Goal: Information Seeking & Learning: Learn about a topic

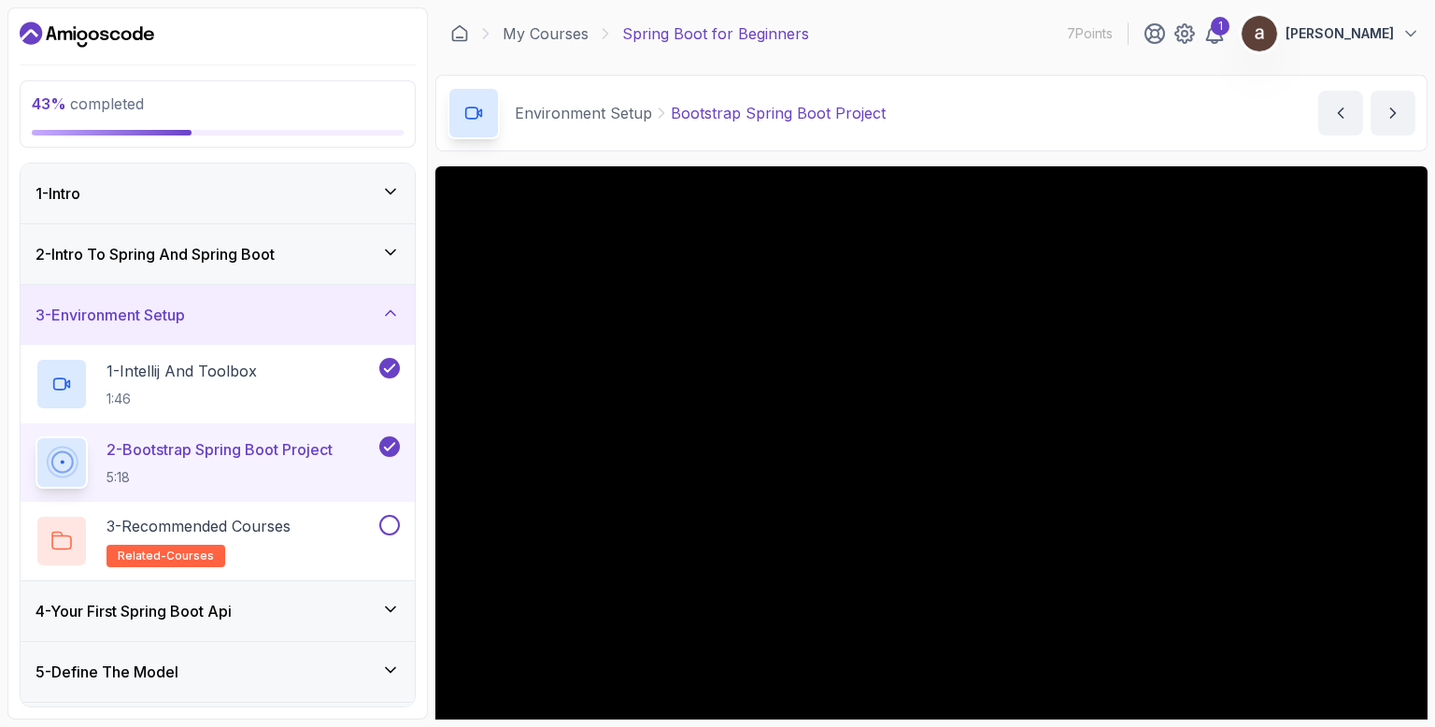
click at [385, 307] on icon at bounding box center [390, 313] width 19 height 19
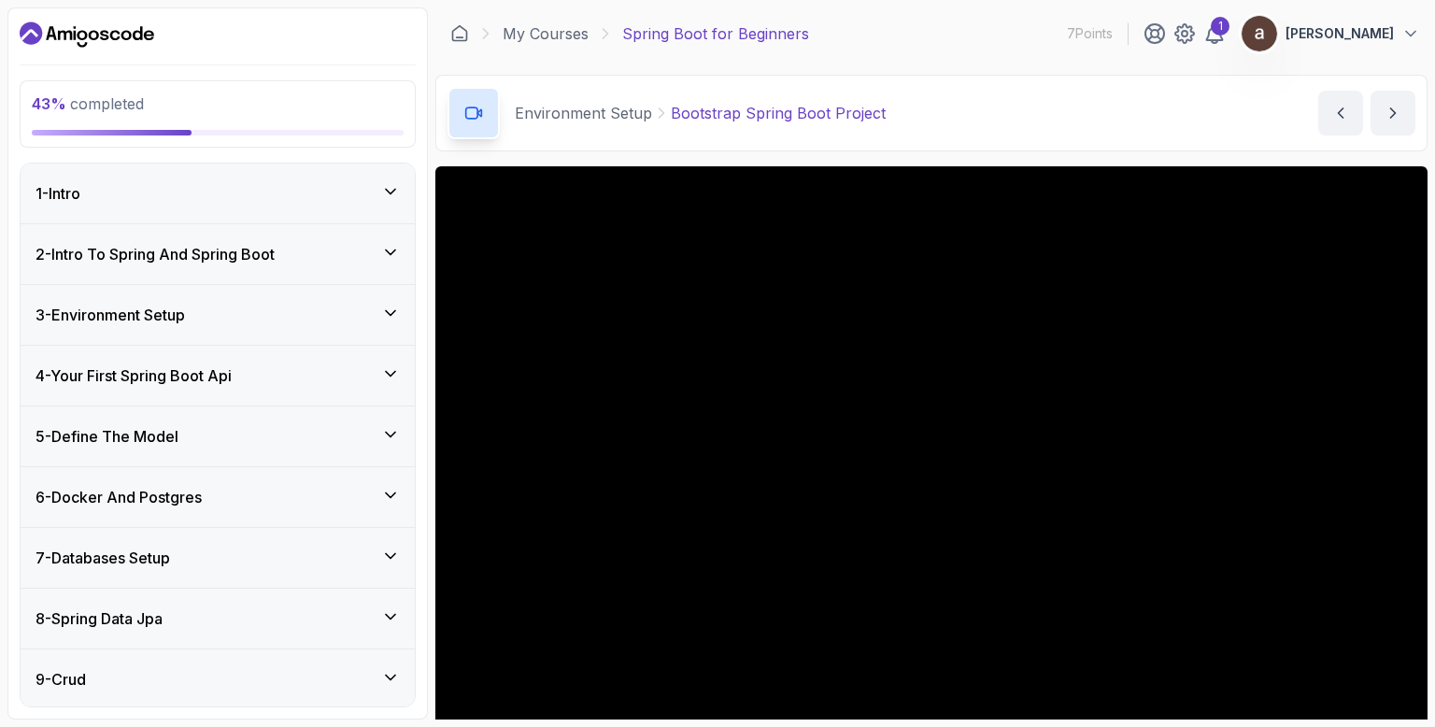
click at [385, 439] on icon at bounding box center [390, 434] width 19 height 19
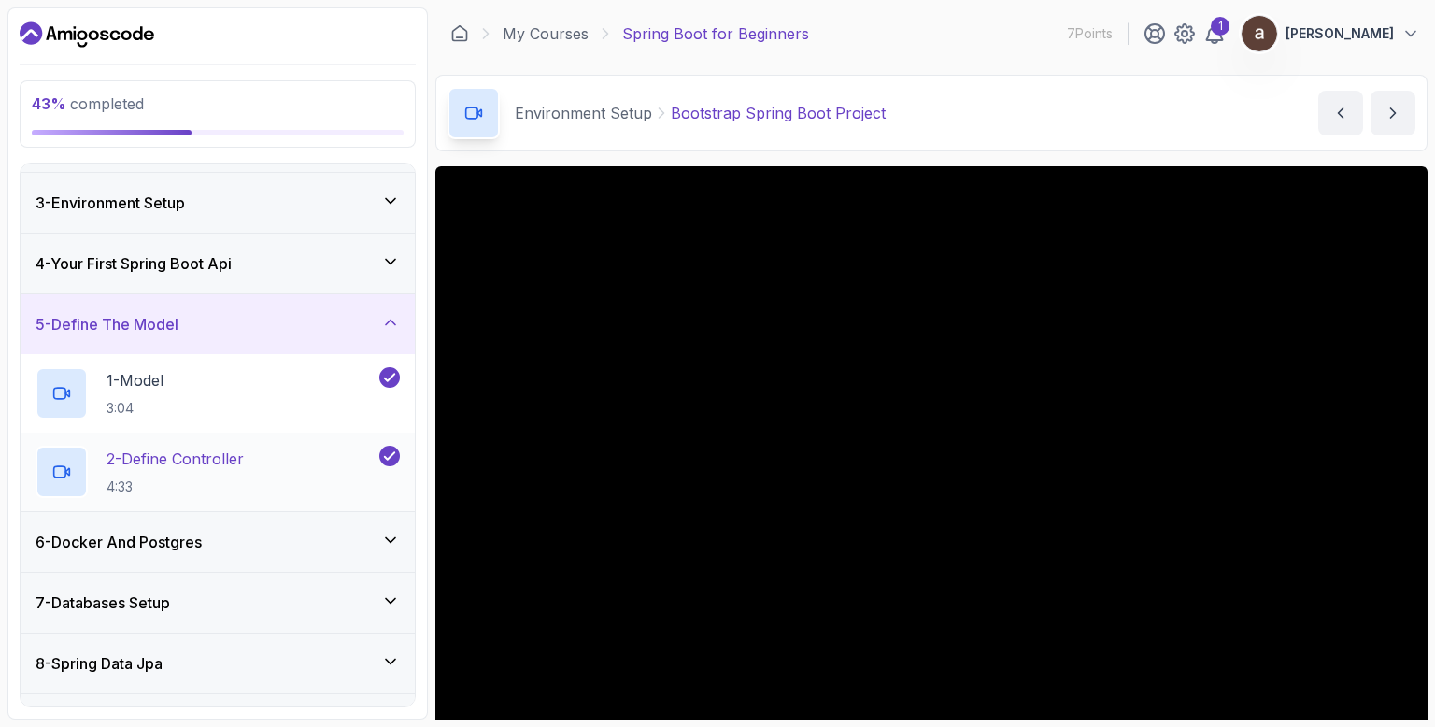
scroll to position [224, 0]
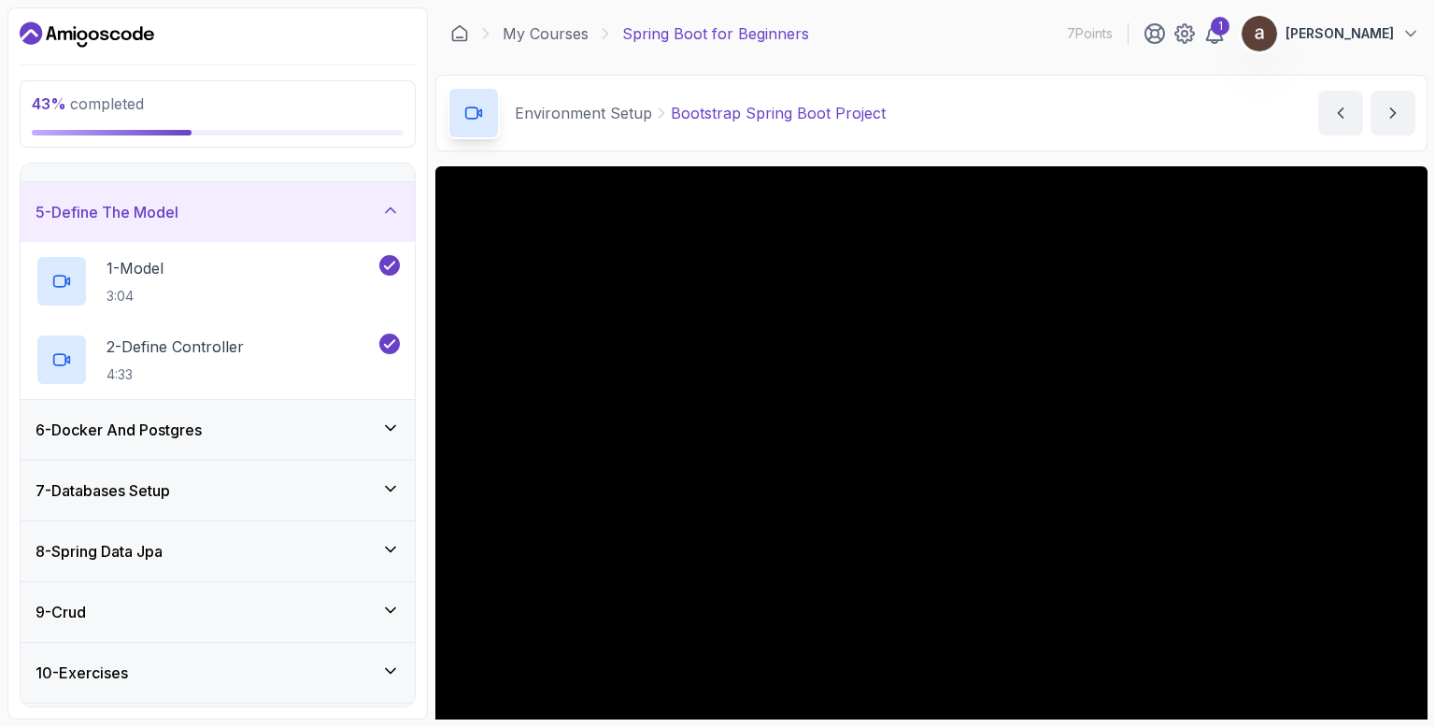
click at [391, 438] on div "6 - Docker And Postgres" at bounding box center [218, 430] width 364 height 22
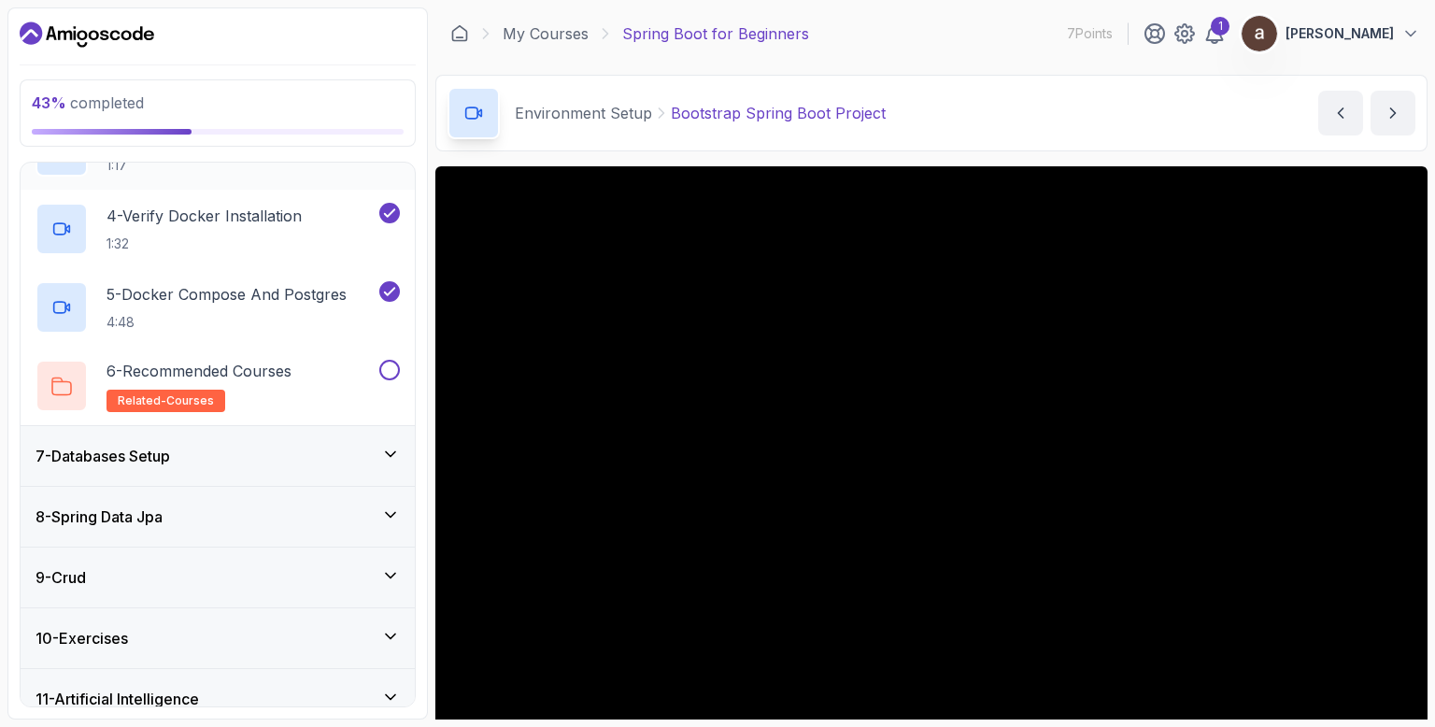
scroll to position [652, 0]
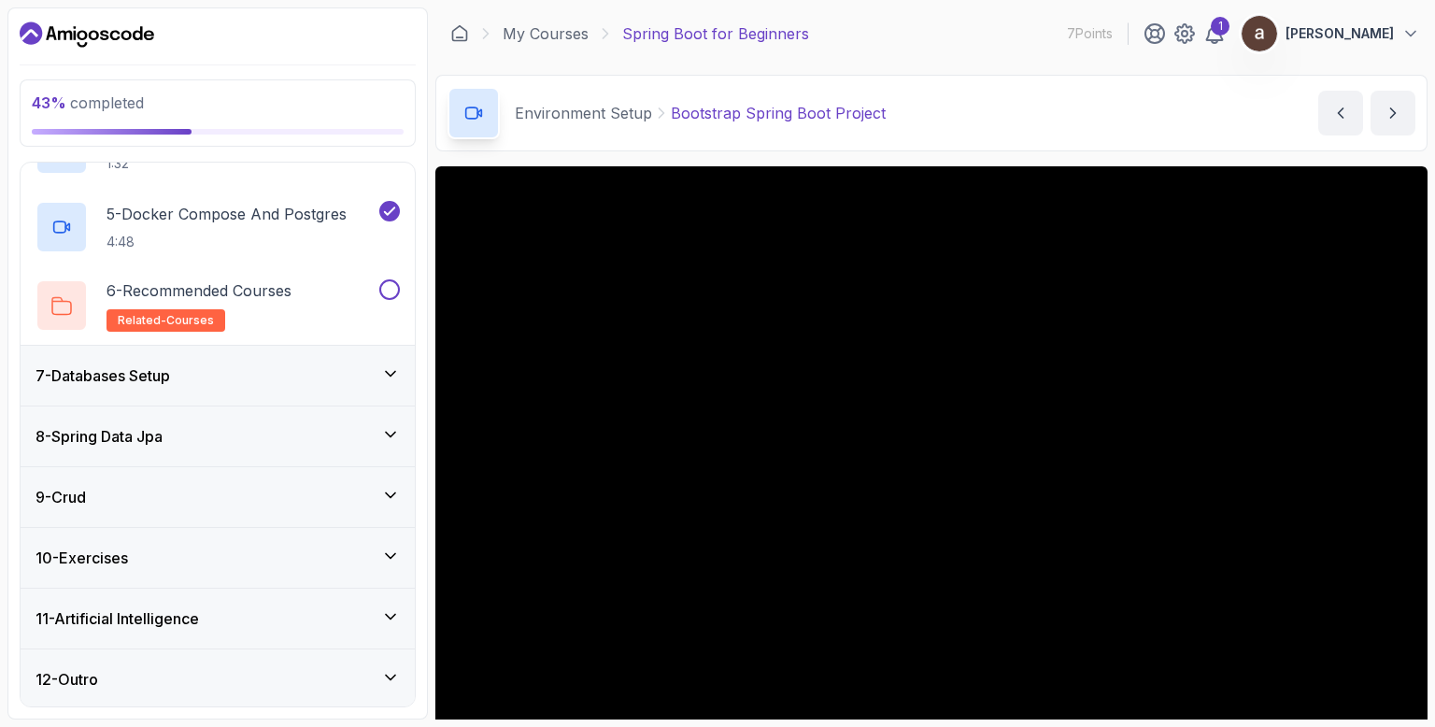
click at [385, 373] on icon at bounding box center [390, 373] width 19 height 19
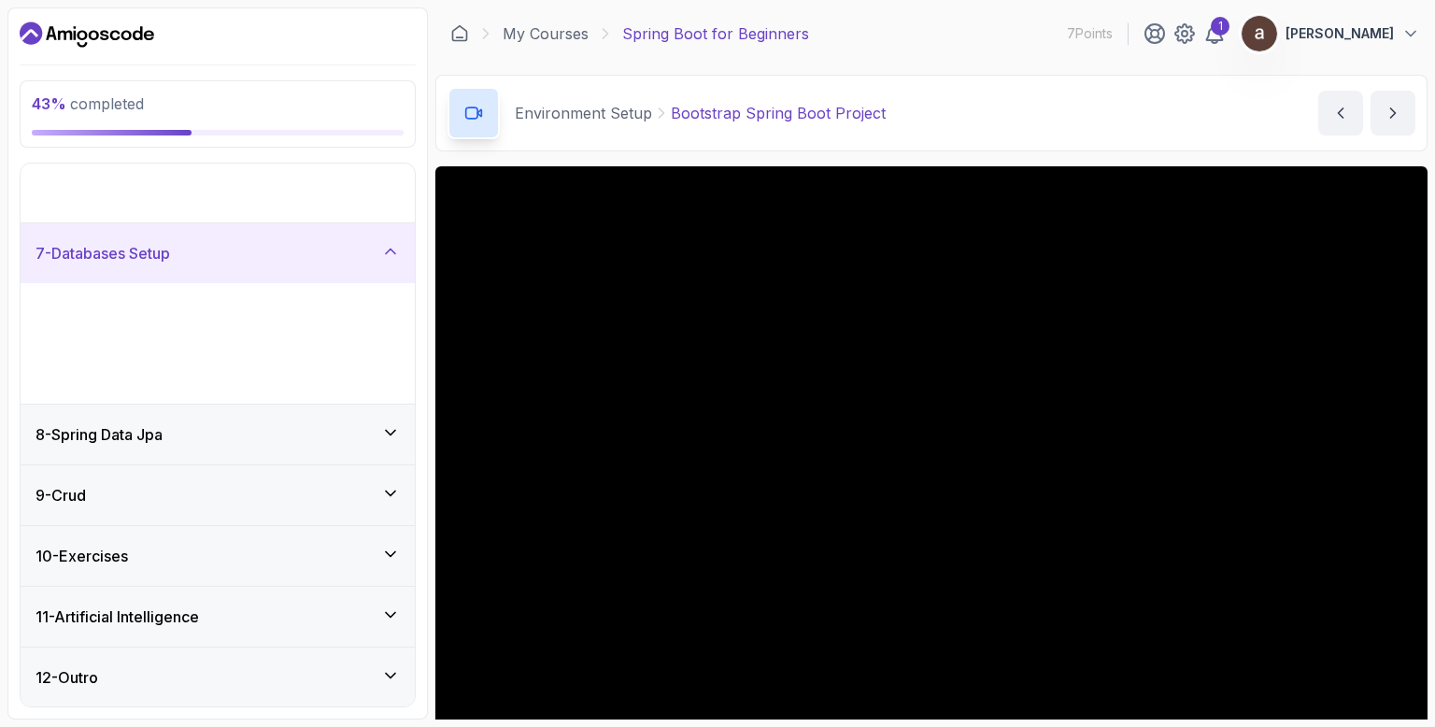
scroll to position [181, 0]
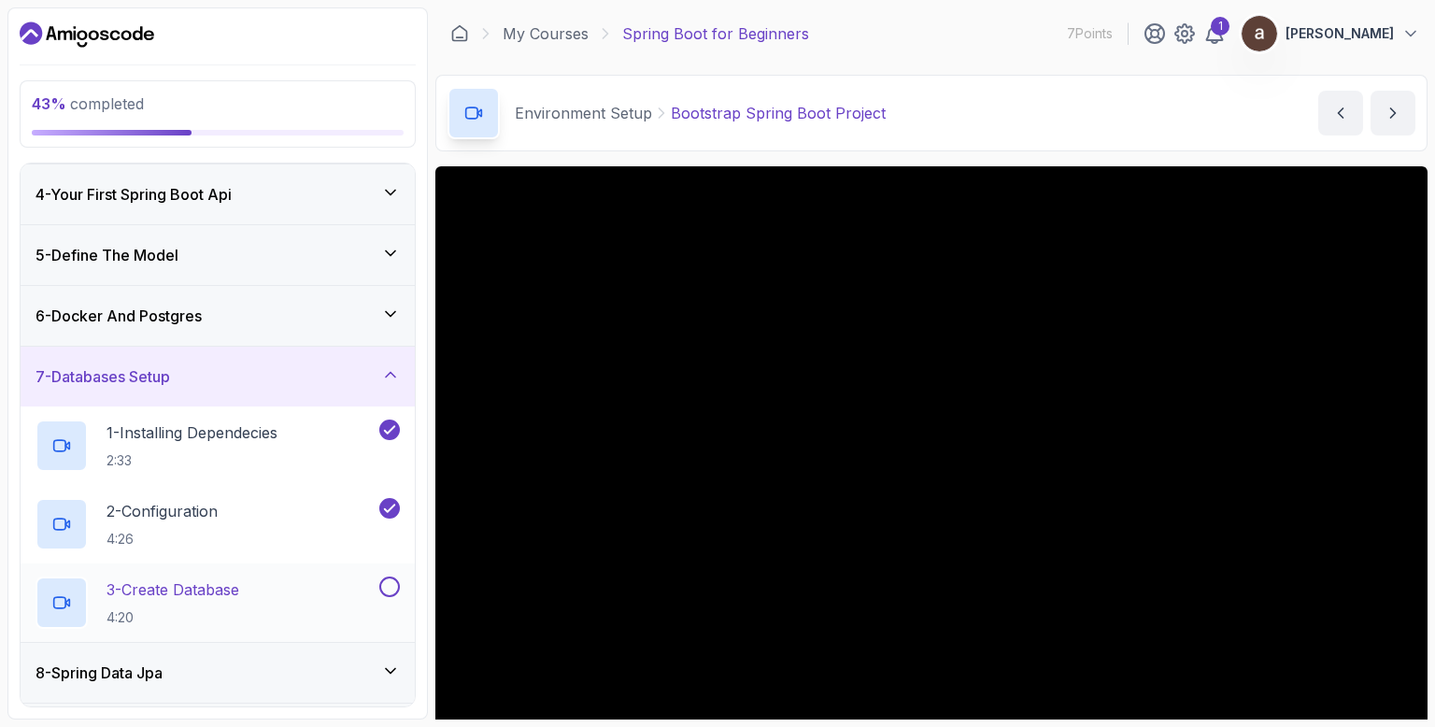
click at [239, 603] on h2 "3 - Create Database 4:20" at bounding box center [173, 602] width 133 height 49
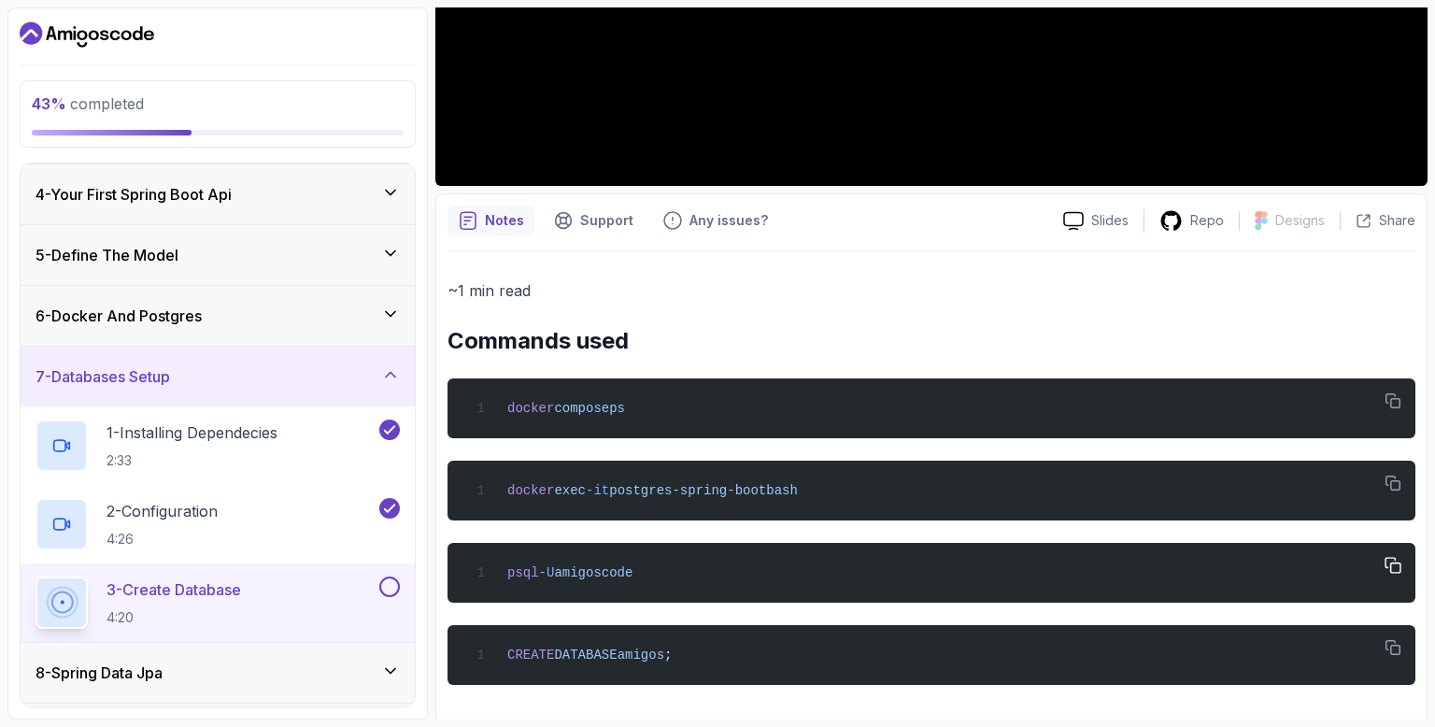
scroll to position [542, 0]
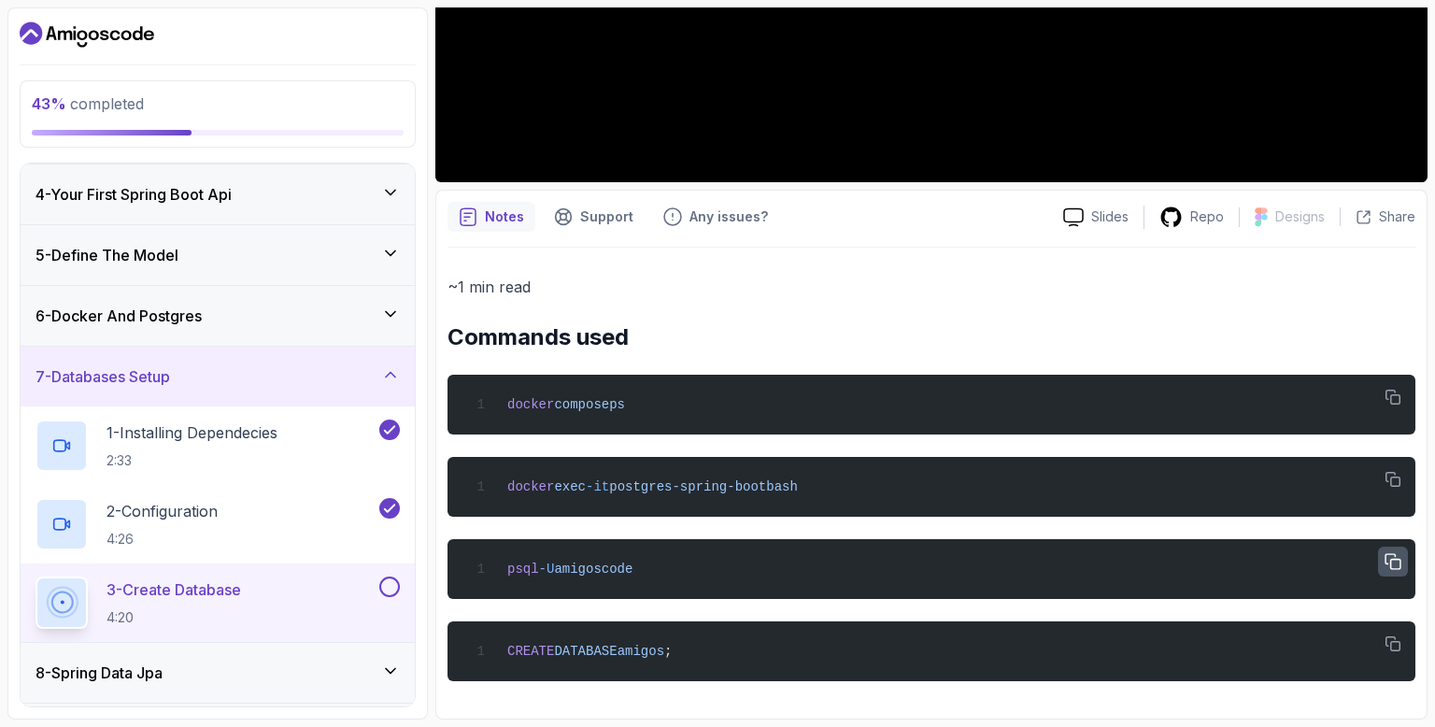
click at [1388, 557] on icon "button" at bounding box center [1393, 562] width 17 height 17
click at [1400, 395] on icon "button" at bounding box center [1393, 397] width 15 height 15
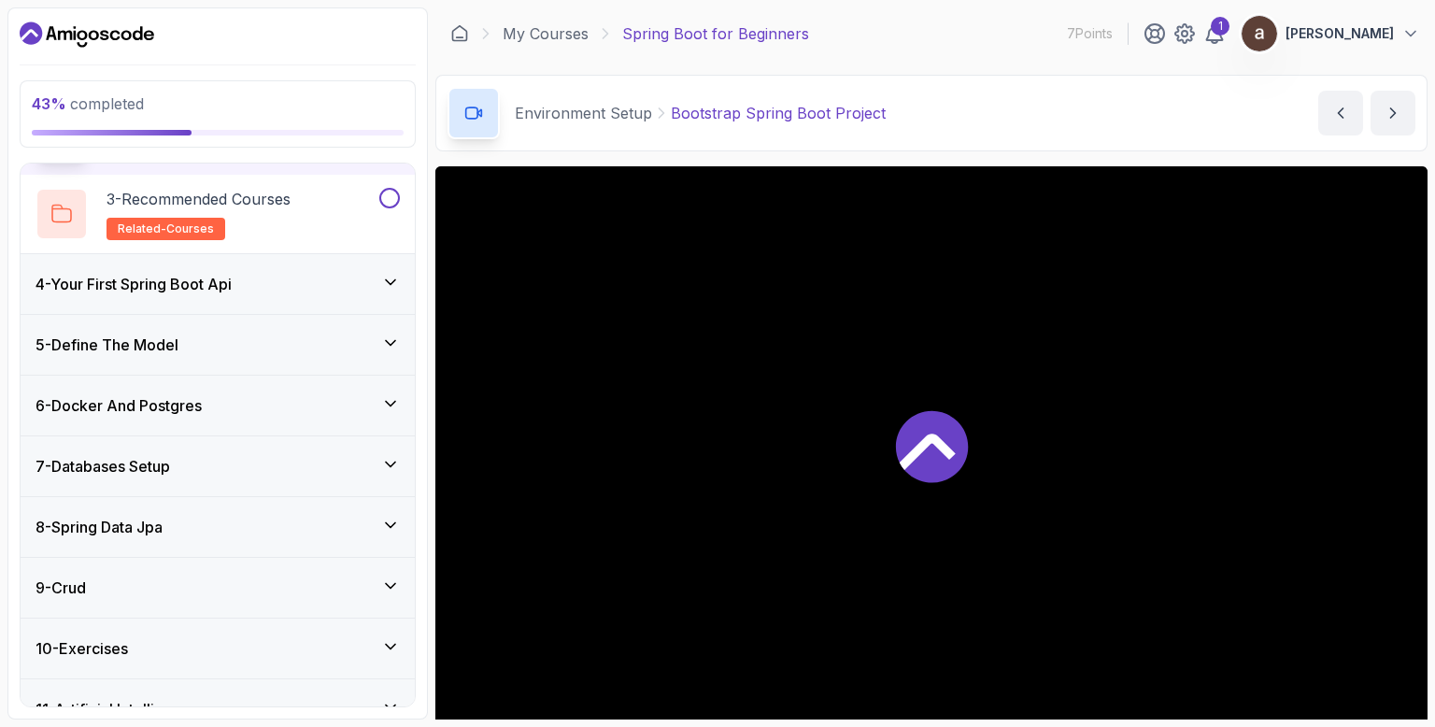
scroll to position [336, 0]
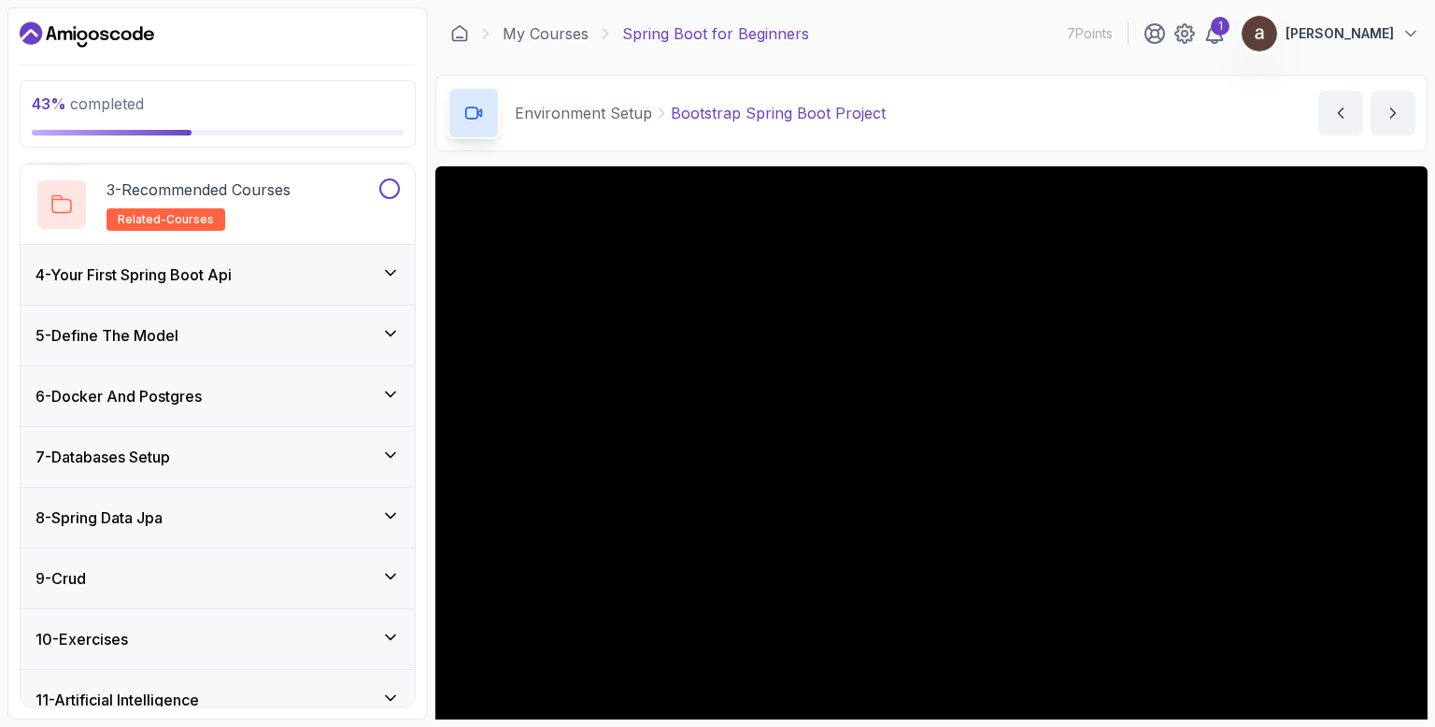
click at [391, 453] on icon at bounding box center [390, 454] width 9 height 5
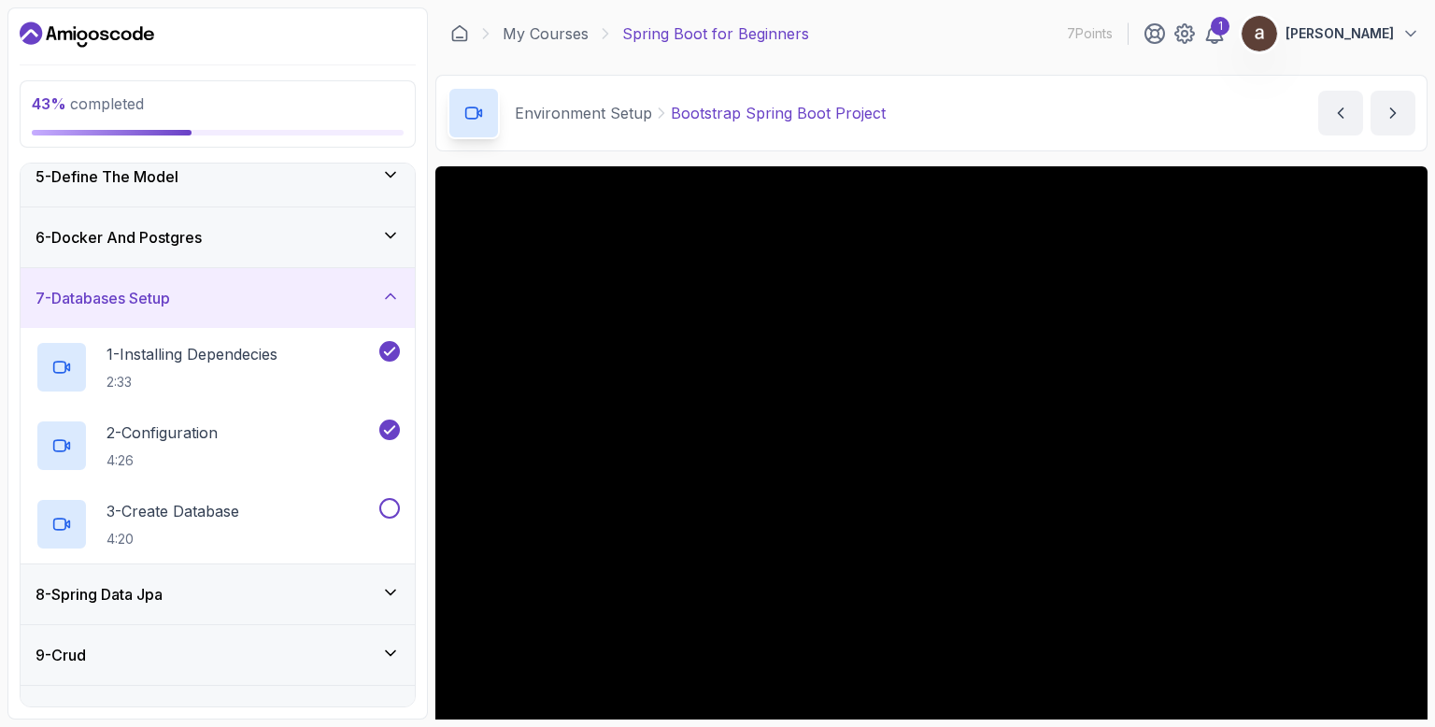
scroll to position [293, 0]
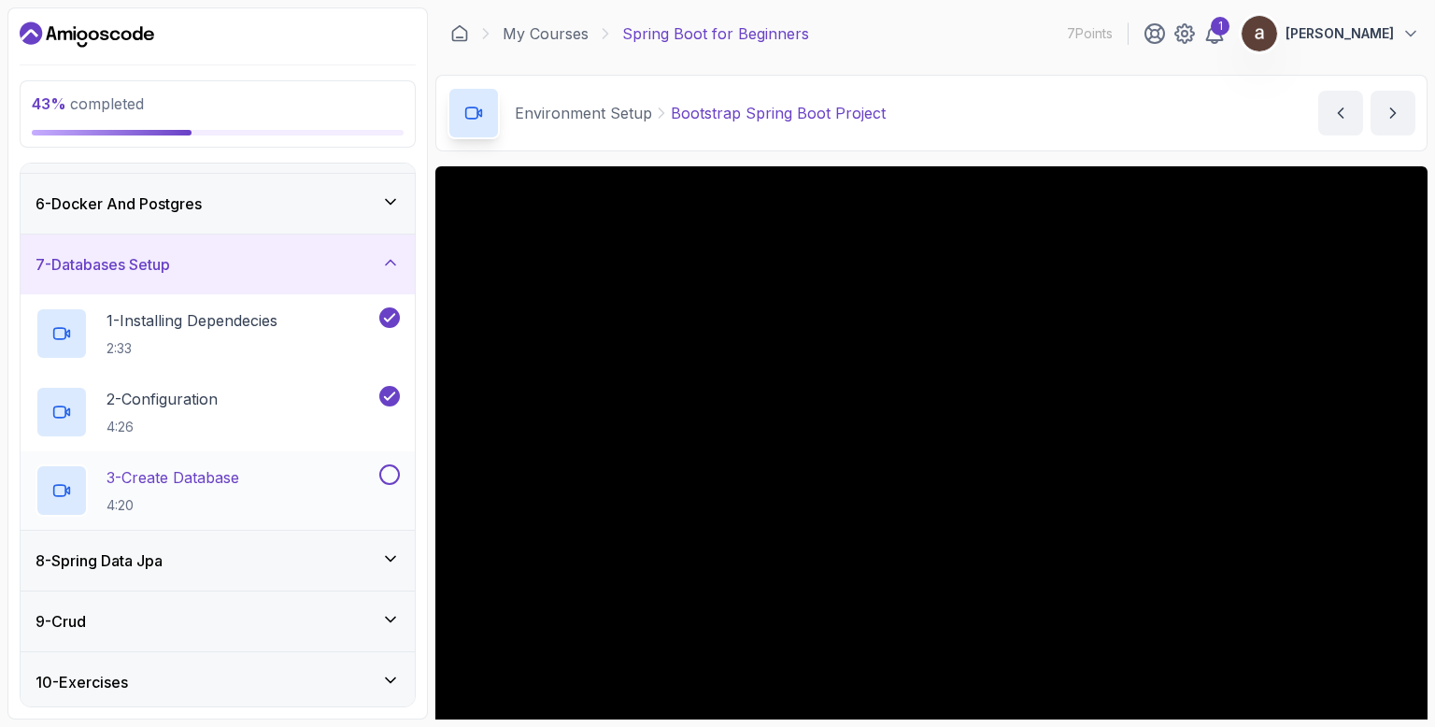
click at [318, 496] on div "3 - Create Database 4:20" at bounding box center [206, 490] width 340 height 52
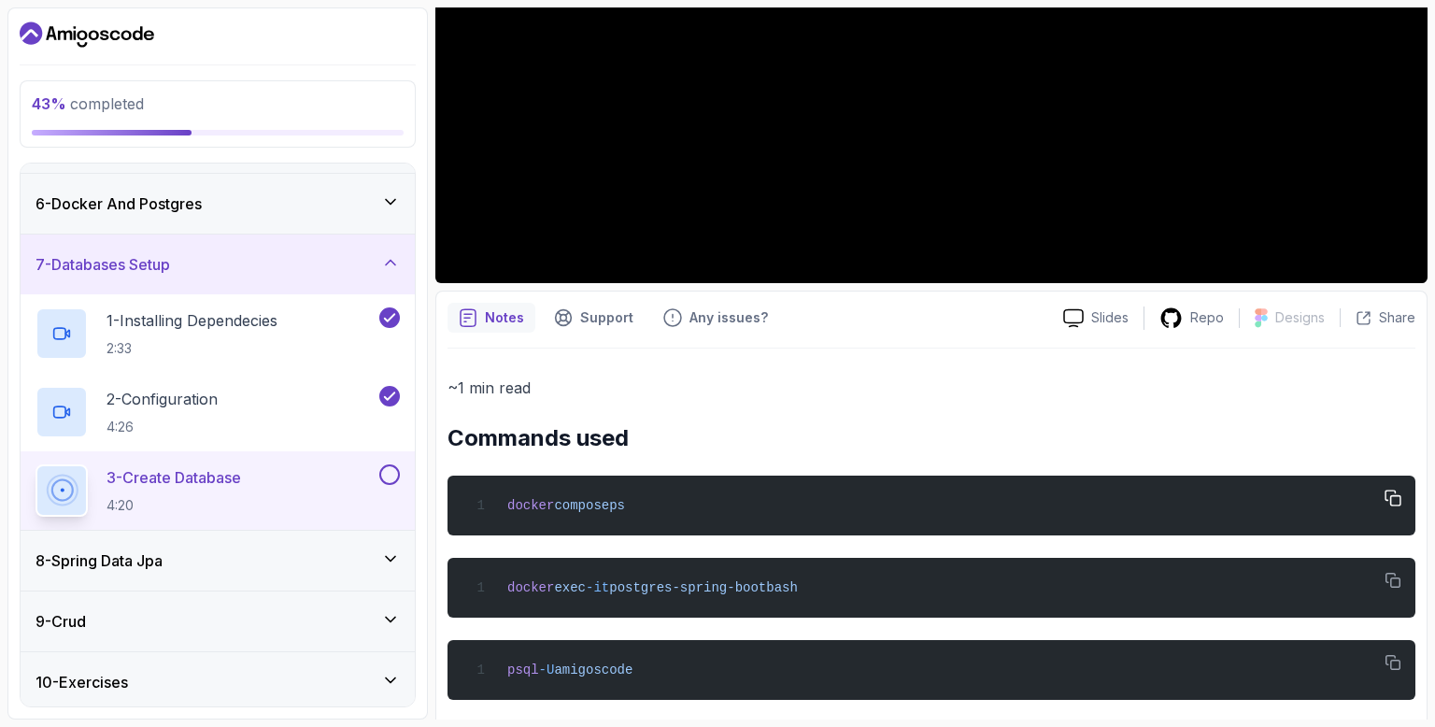
scroll to position [448, 0]
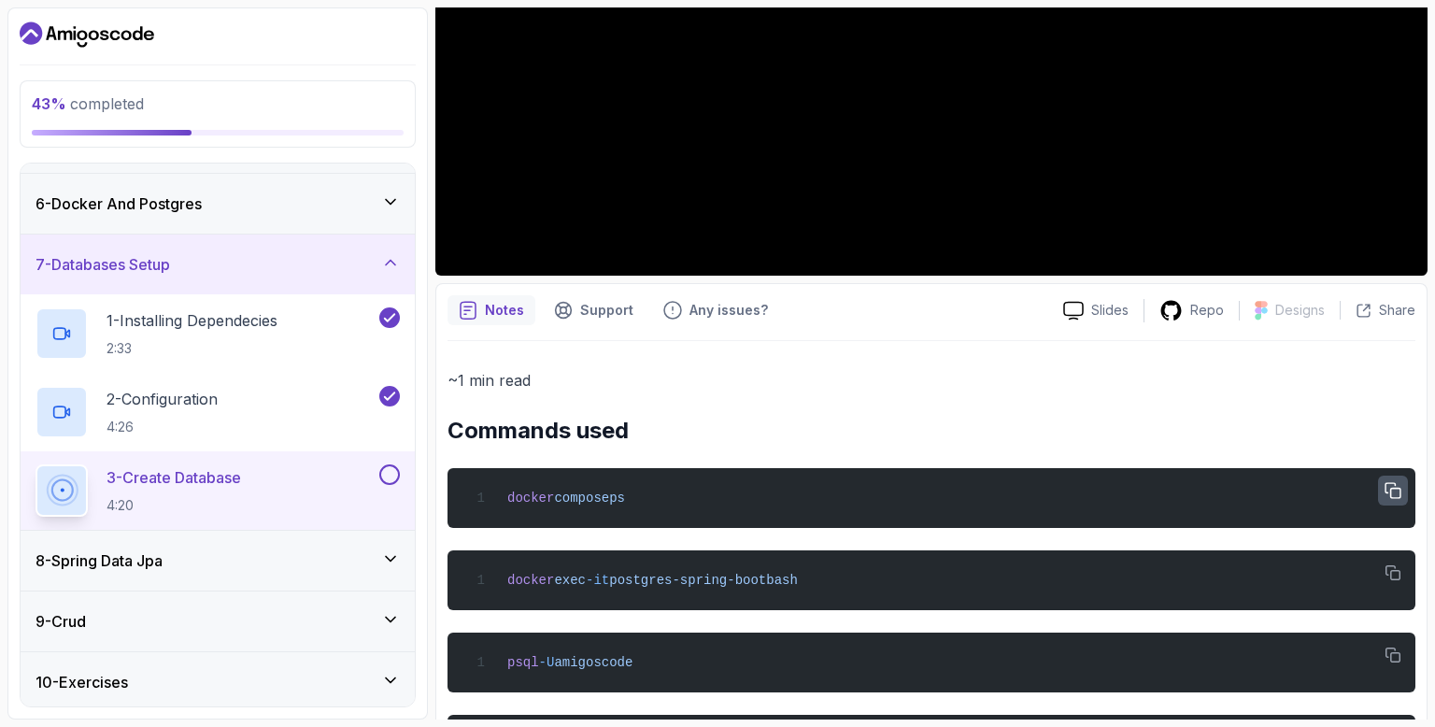
click at [1386, 487] on icon "button" at bounding box center [1393, 491] width 17 height 17
